Goal: Information Seeking & Learning: Learn about a topic

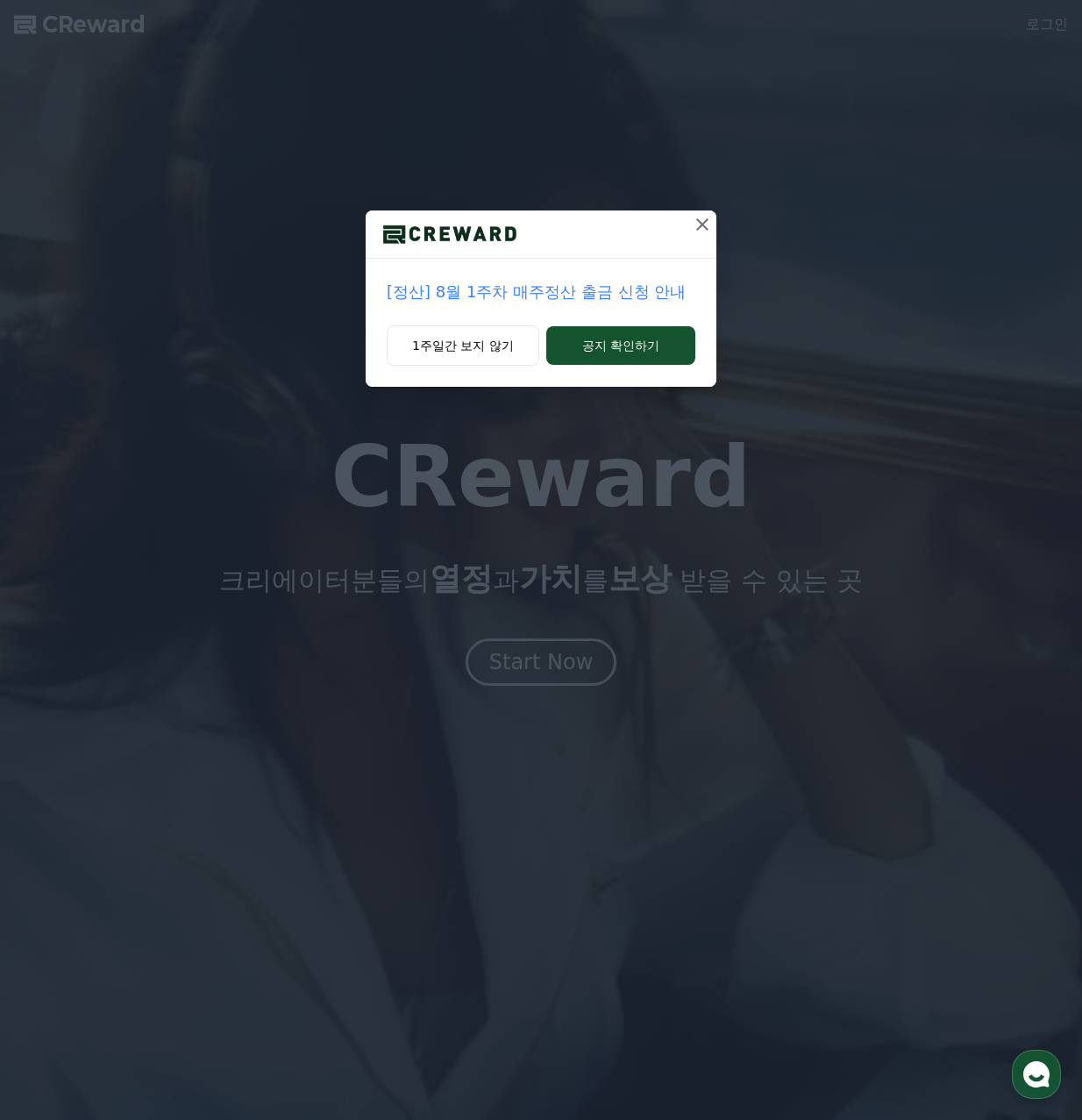
click at [704, 225] on icon at bounding box center [703, 225] width 12 height 12
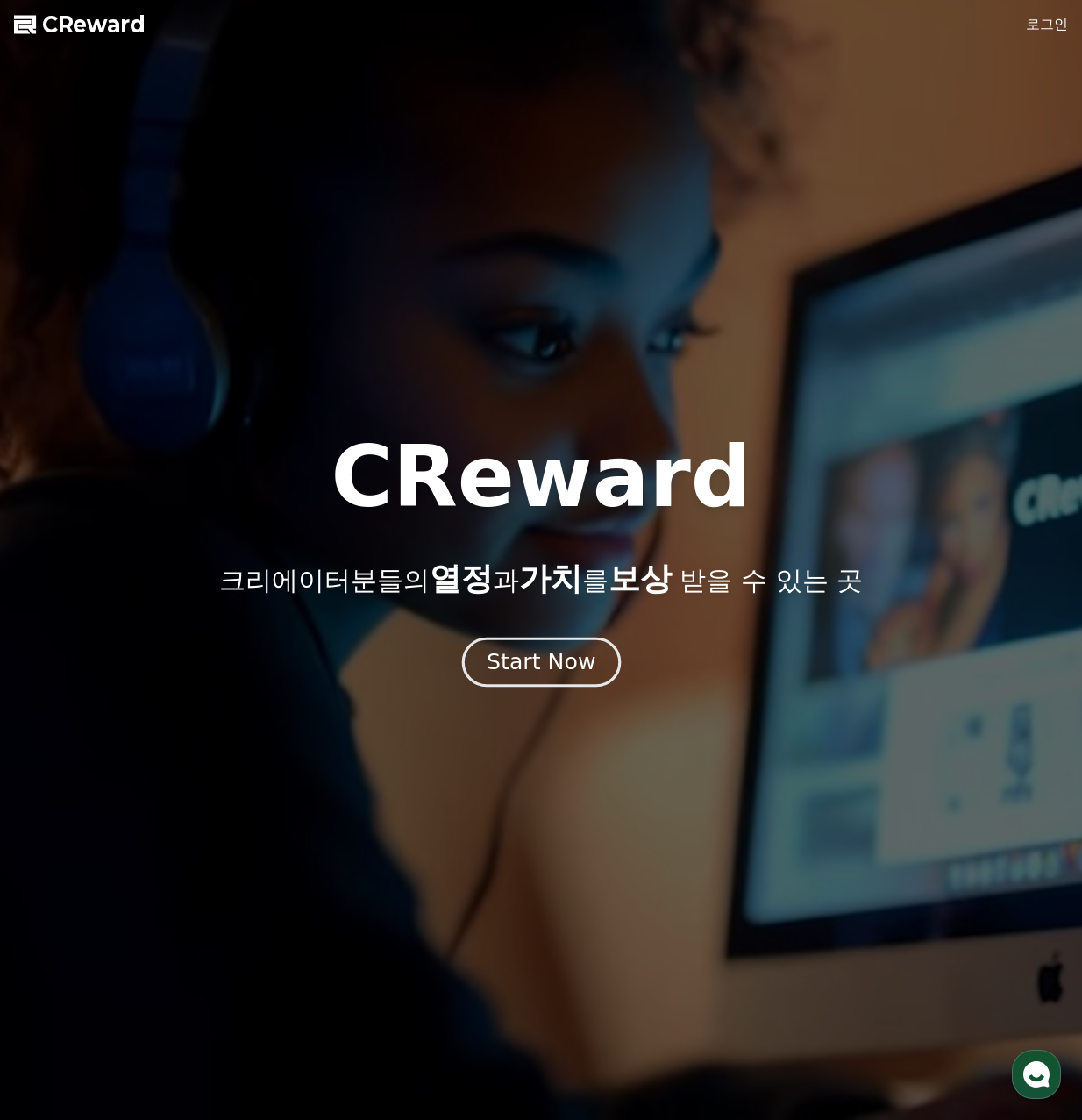
click at [529, 679] on button "Start Now" at bounding box center [541, 661] width 159 height 50
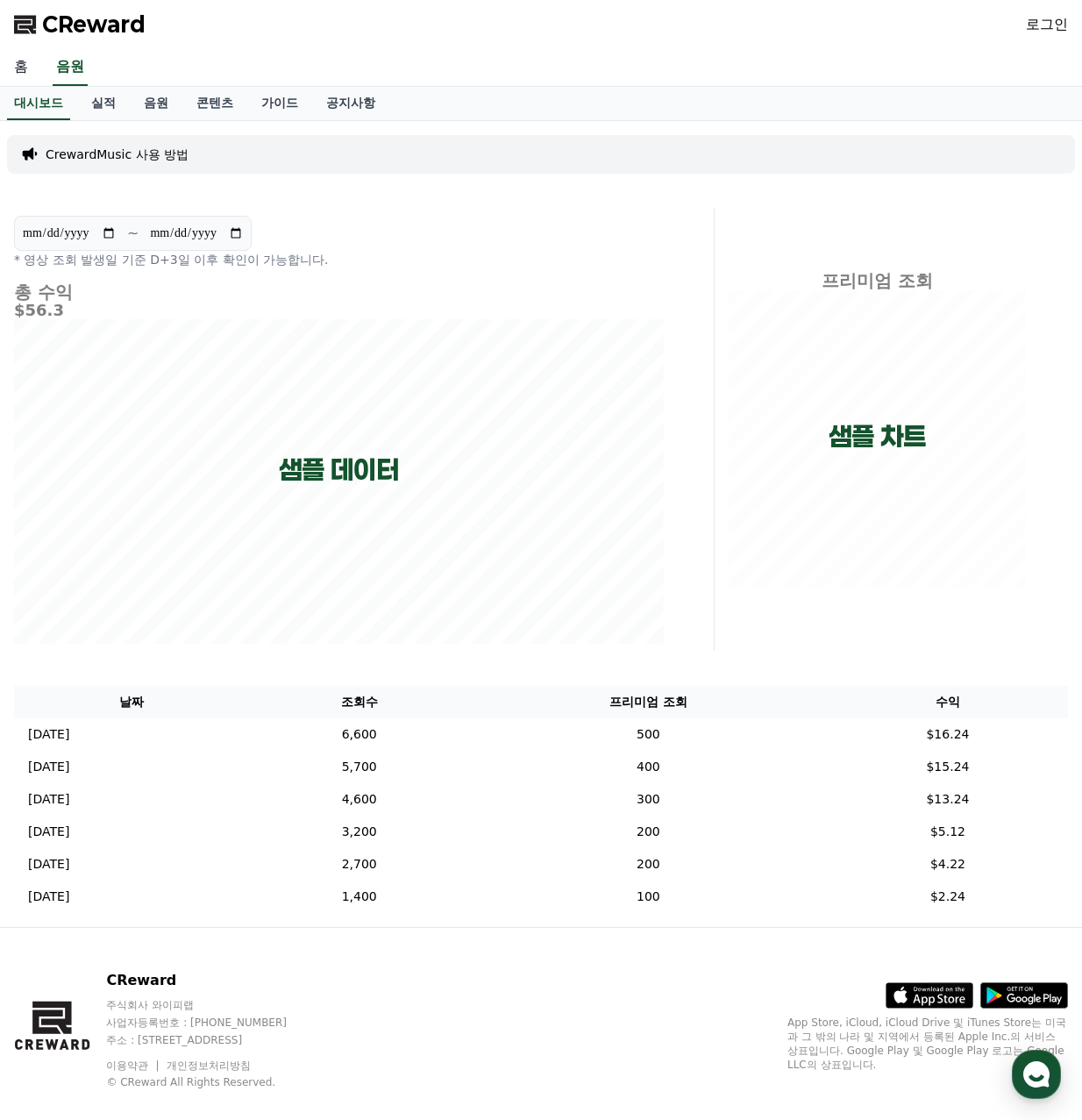
click at [29, 65] on link "홈" at bounding box center [21, 68] width 42 height 37
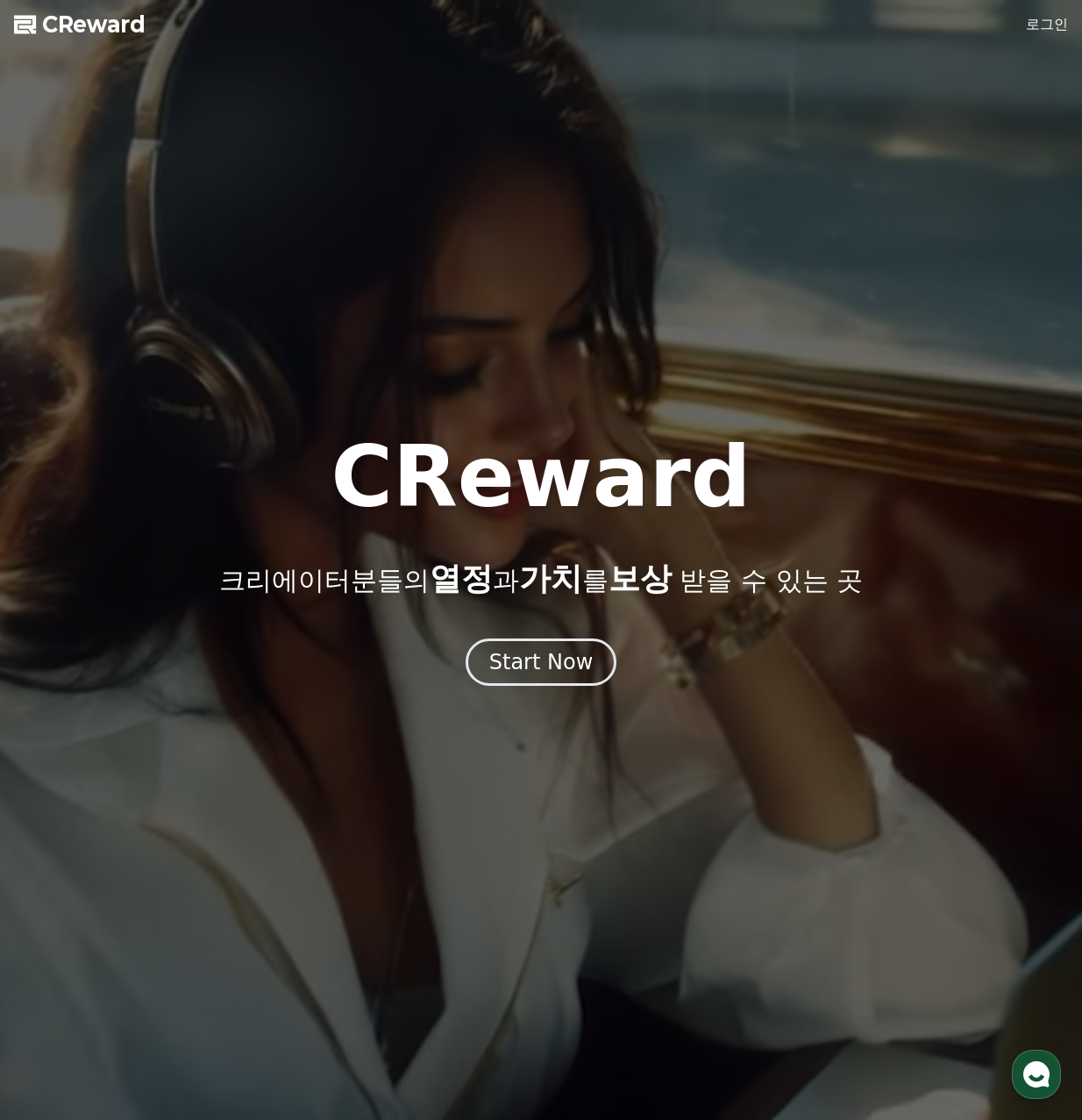
click at [553, 690] on div at bounding box center [541, 560] width 1082 height 1120
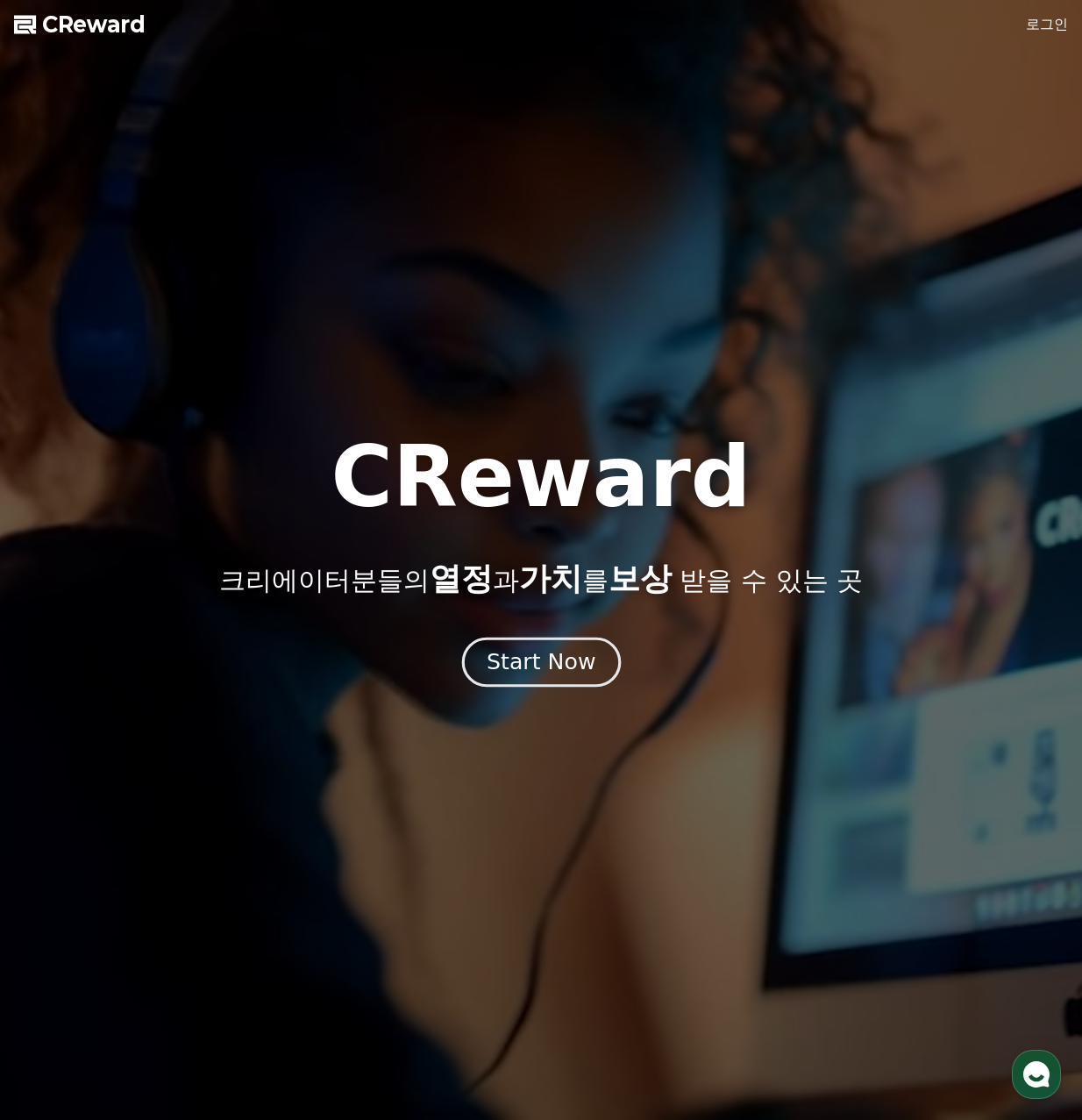
click at [547, 674] on div "Start Now" at bounding box center [541, 662] width 109 height 30
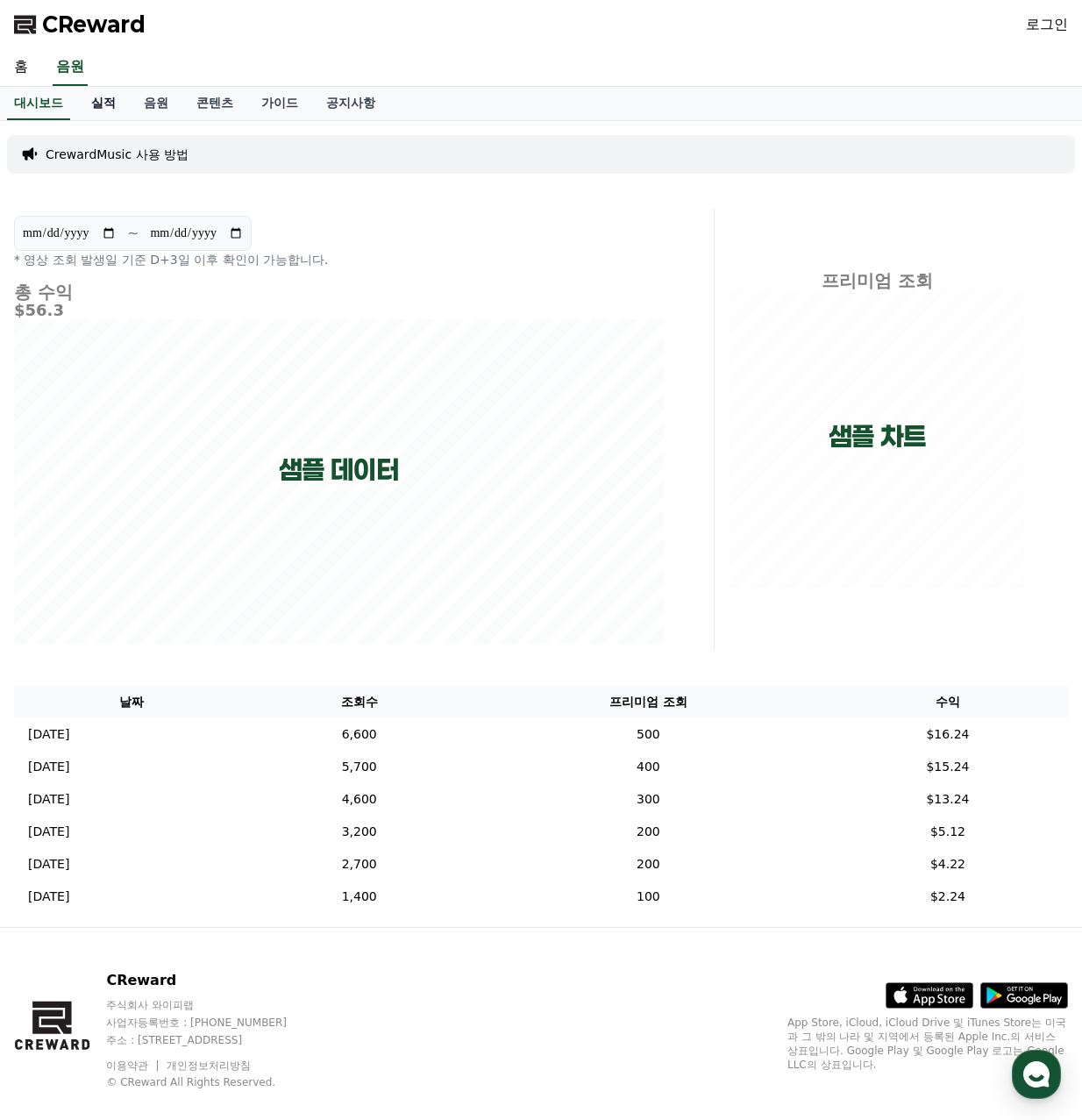
click at [119, 103] on link "실적" at bounding box center [103, 103] width 53 height 34
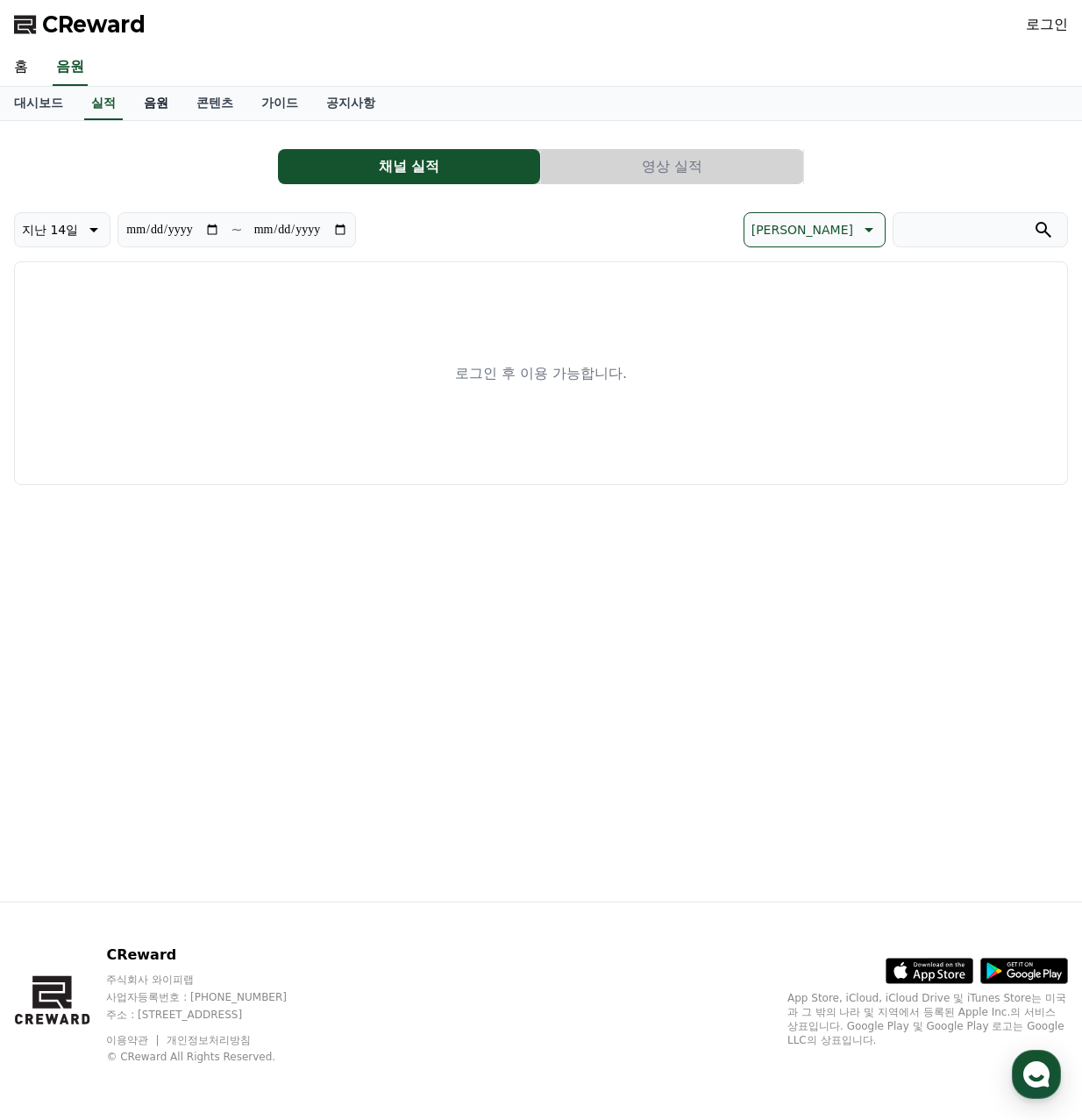
click at [162, 100] on link "음원" at bounding box center [156, 103] width 53 height 34
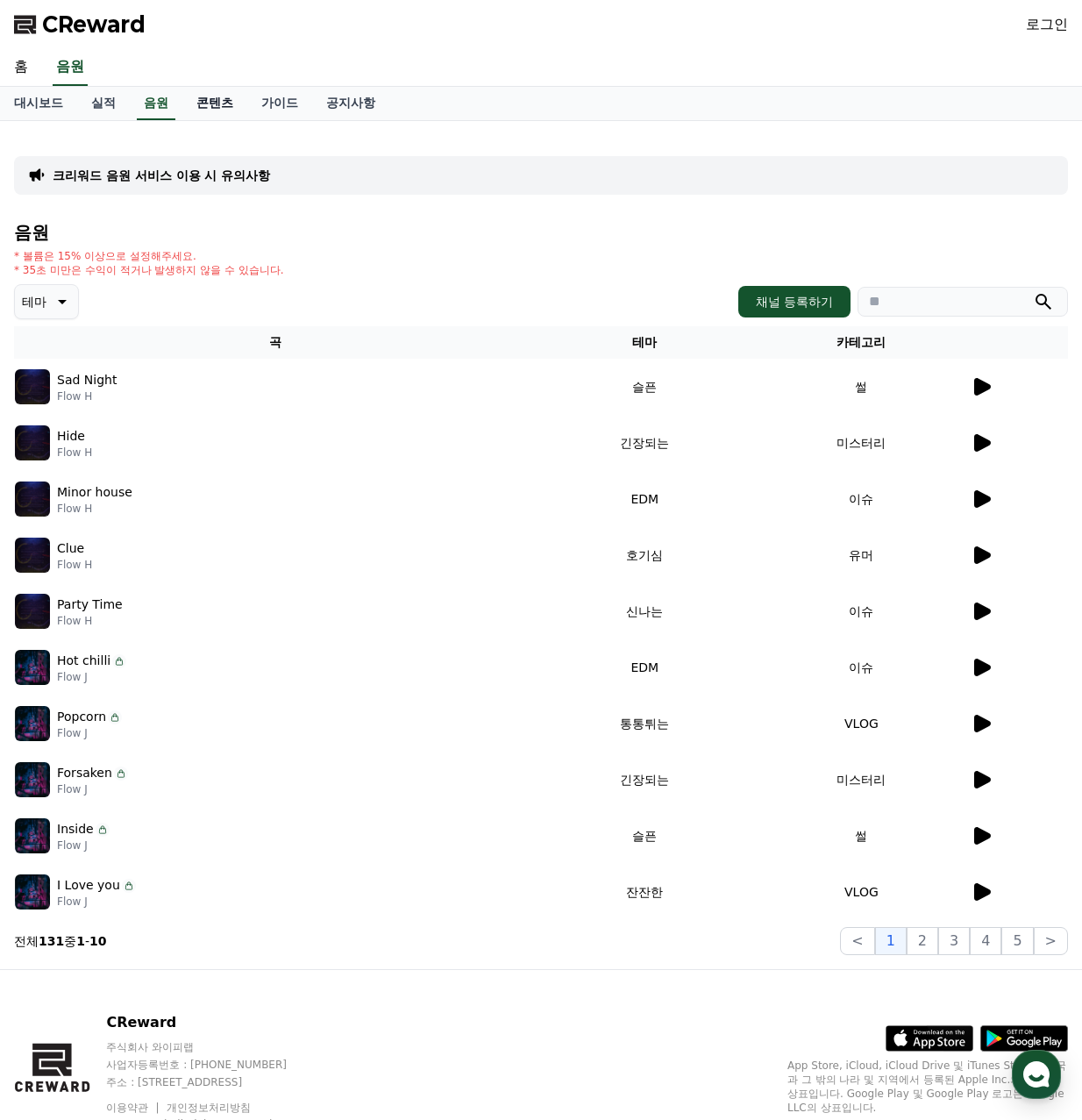
click at [201, 103] on link "콘텐츠" at bounding box center [214, 103] width 65 height 34
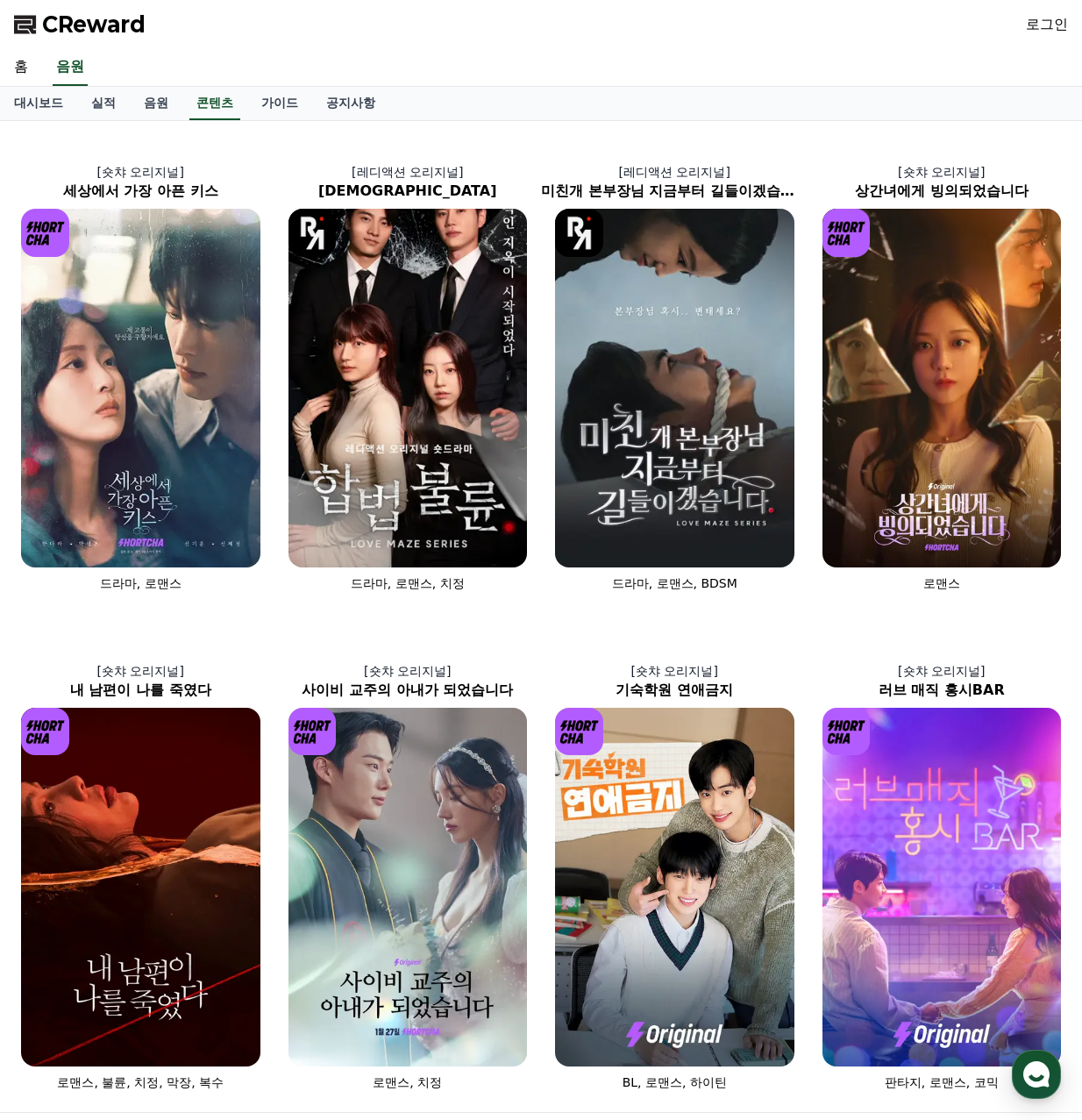
click at [628, 94] on div "대시보드 실적 음원 콘텐츠 가이드 공지사항" at bounding box center [541, 103] width 1082 height 34
click at [296, 102] on link "가이드" at bounding box center [279, 103] width 65 height 34
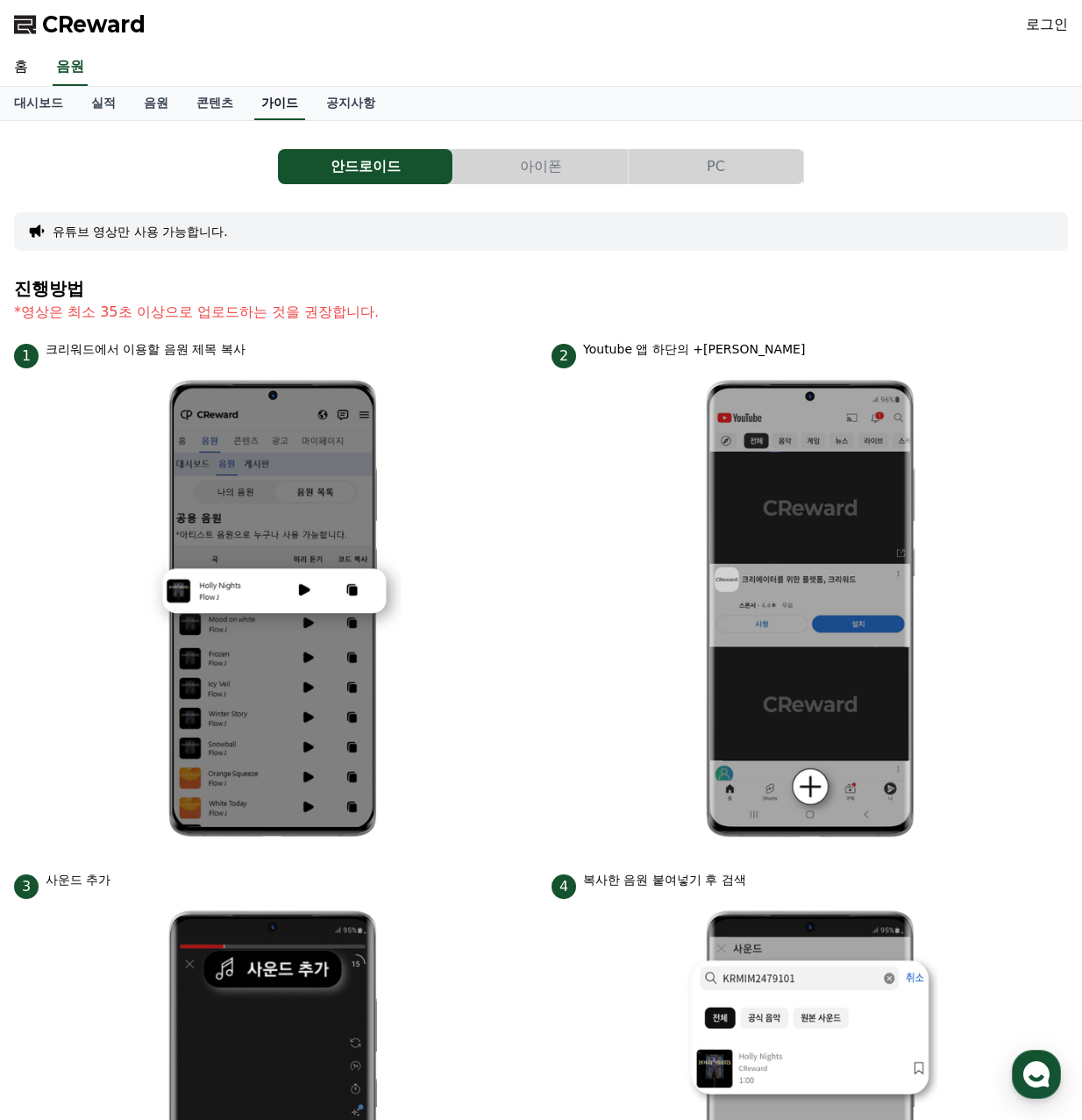
click at [263, 105] on link "가이드" at bounding box center [280, 103] width 51 height 34
click at [225, 104] on link "콘텐츠" at bounding box center [214, 103] width 65 height 34
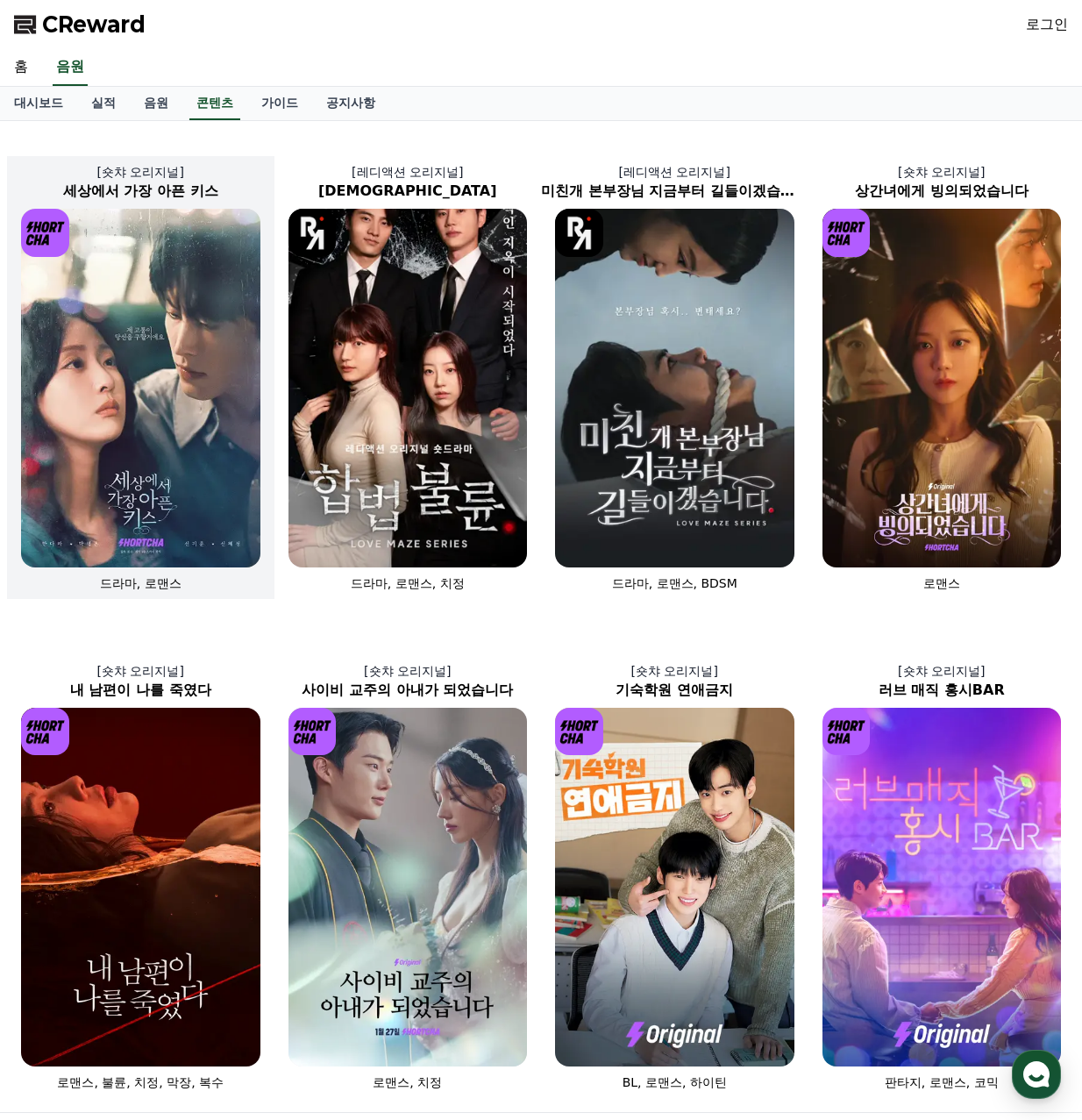
click at [138, 351] on img at bounding box center [141, 388] width 240 height 359
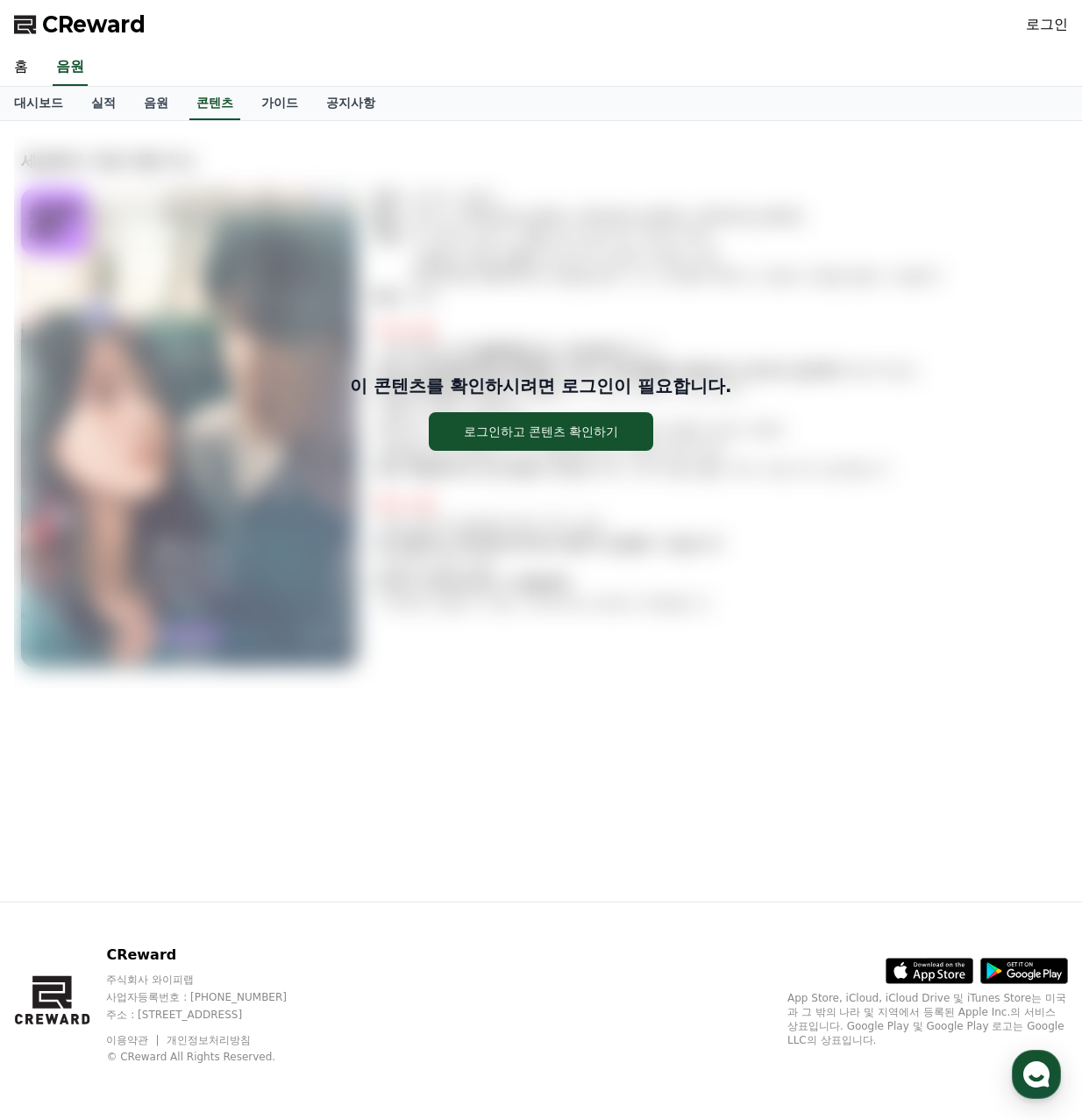
click at [957, 449] on div "이 콘텐츠를 확인하시려면 로그인이 필요합니다. 로그인하고 콘텐츠 확인하기" at bounding box center [541, 412] width 1054 height 553
